Goal: Register for event/course

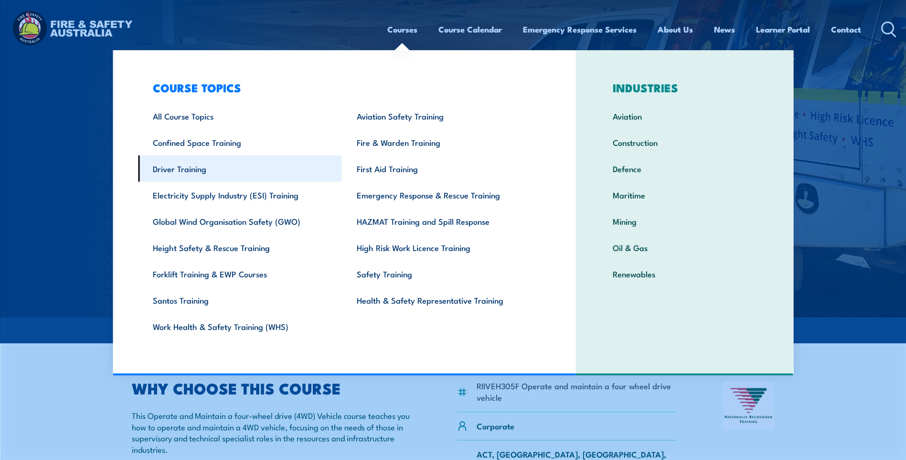
click at [192, 161] on link "Driver Training" at bounding box center [240, 168] width 204 height 26
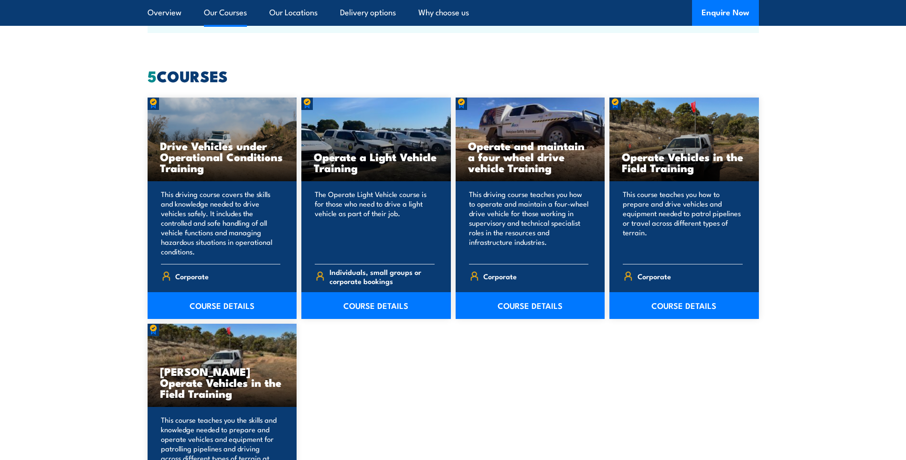
scroll to position [764, 0]
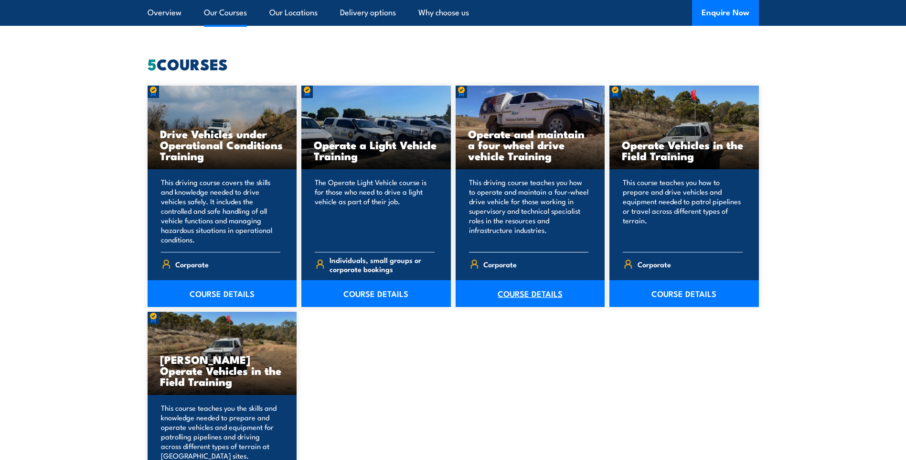
click at [522, 290] on link "COURSE DETAILS" at bounding box center [531, 293] width 150 height 27
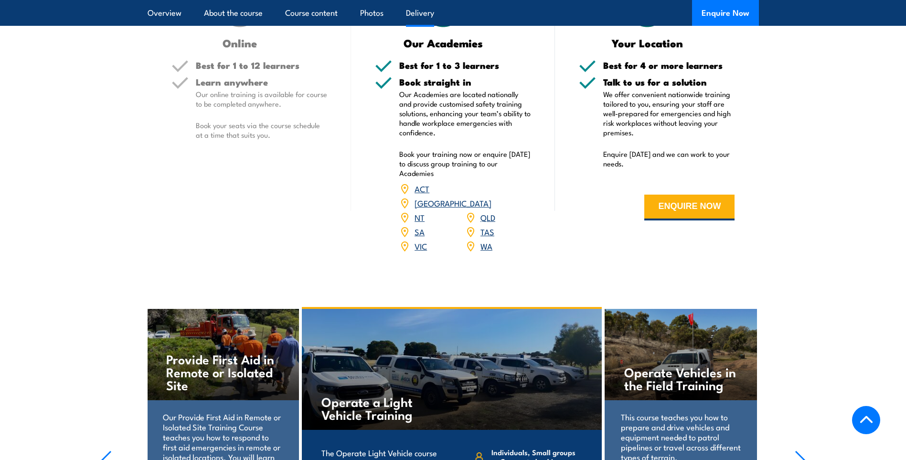
scroll to position [1338, 0]
